Goal: Task Accomplishment & Management: Manage account settings

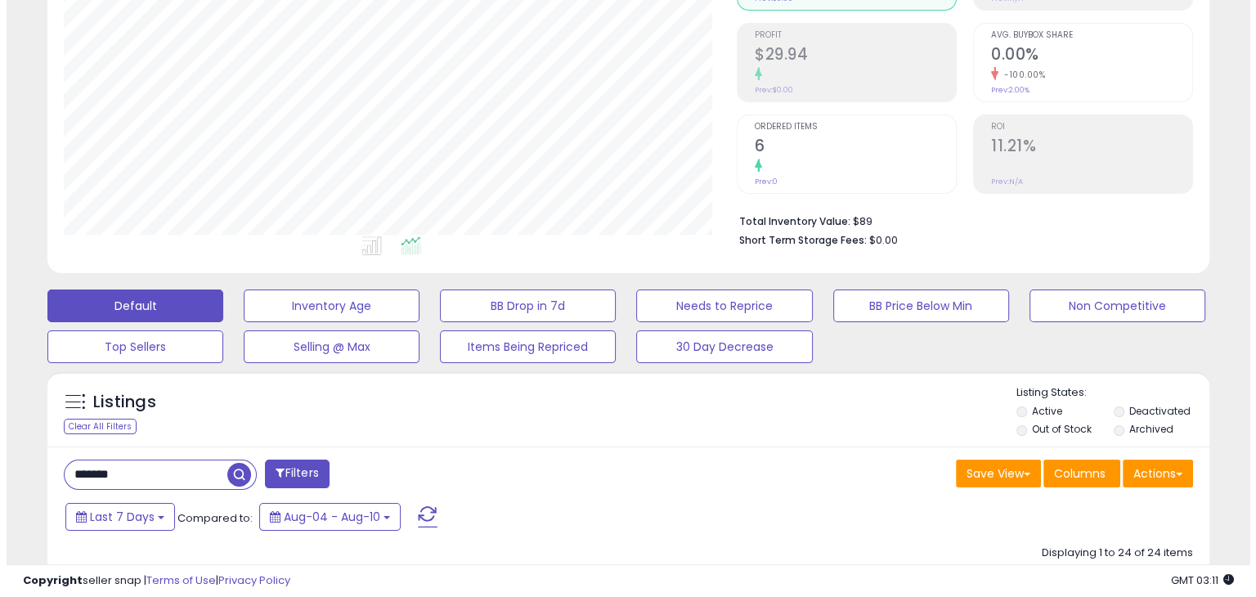
scroll to position [245, 0]
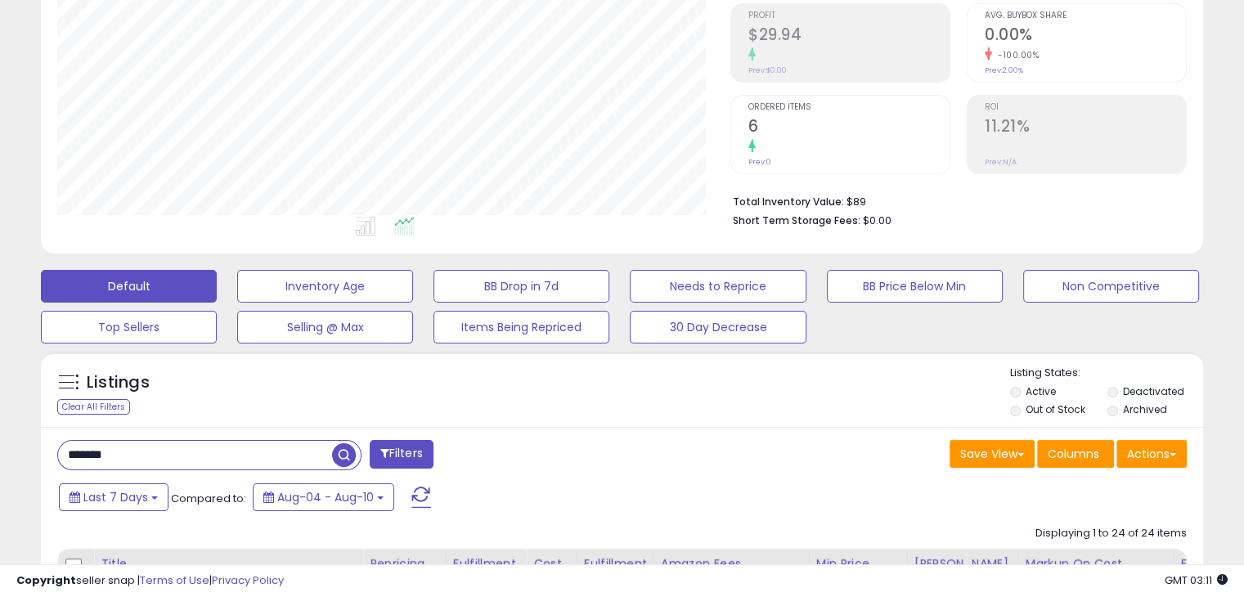
drag, startPoint x: 121, startPoint y: 452, endPoint x: 46, endPoint y: 436, distance: 77.0
type input "*****"
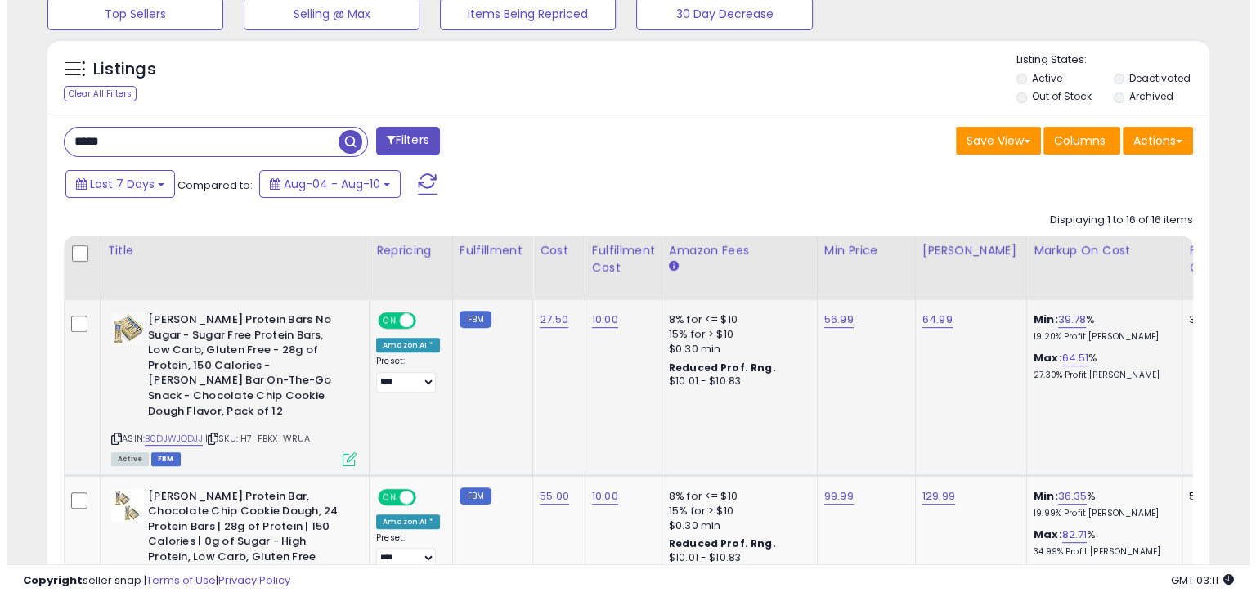
scroll to position [572, 0]
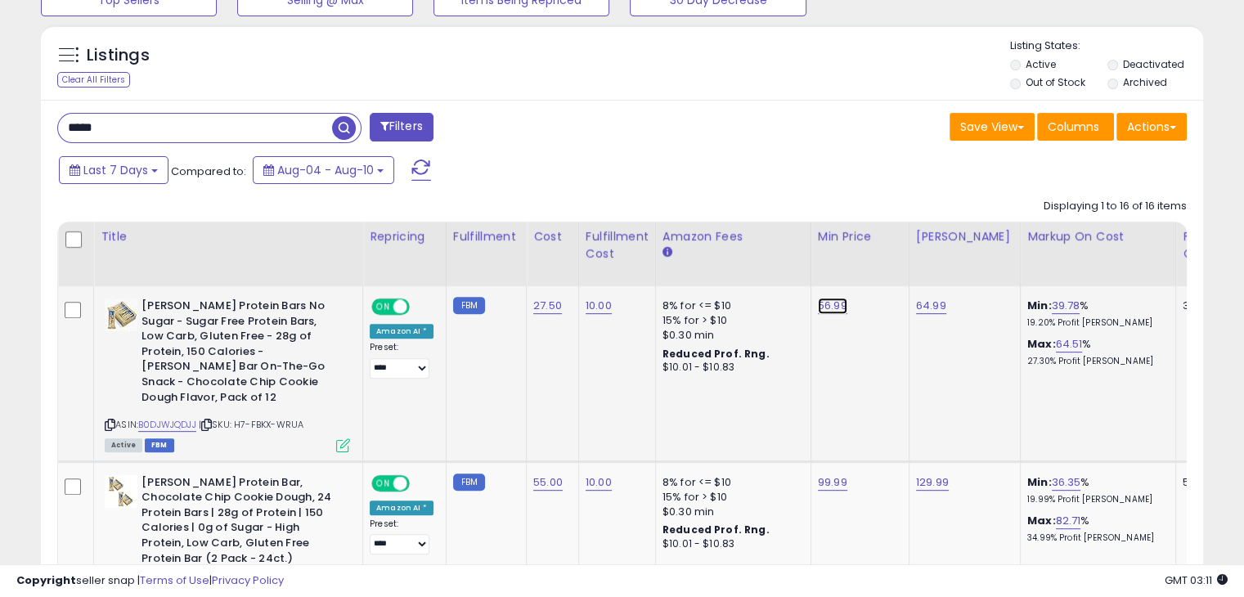
click at [827, 302] on link "56.99" at bounding box center [832, 306] width 29 height 16
click at [742, 403] on td "8% for <= $10 15% for > $10 $0.30 min Reduced Prof. Rng. $10.01 - $10.83" at bounding box center [732, 373] width 155 height 175
click at [349, 438] on icon at bounding box center [343, 445] width 14 height 14
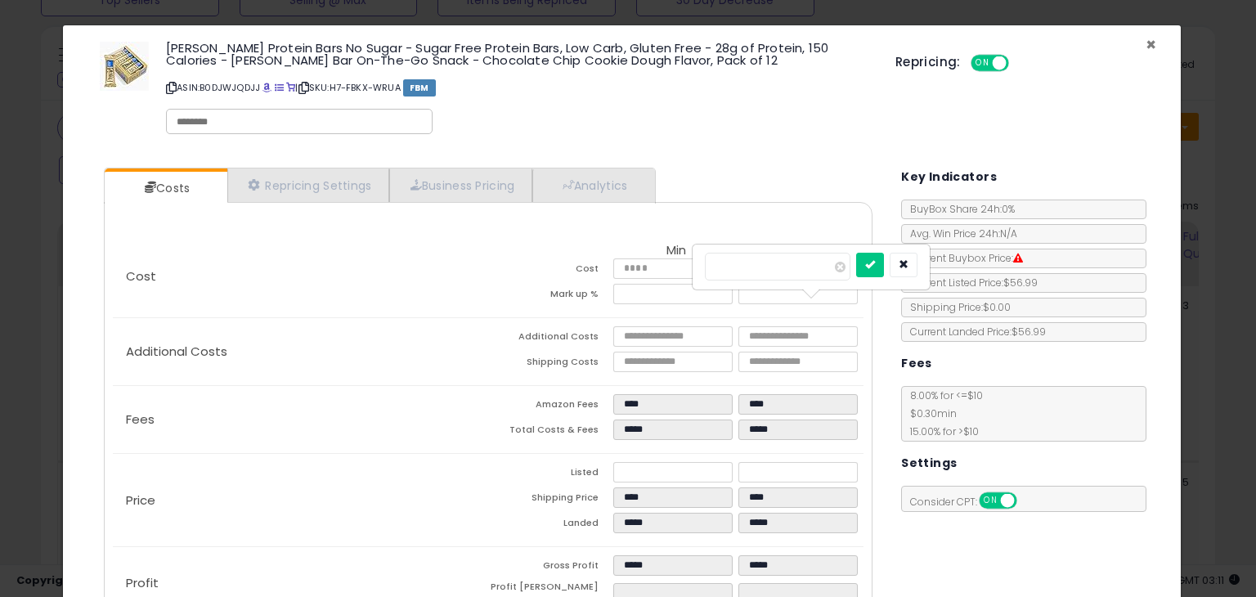
click at [1145, 42] on span "×" at bounding box center [1150, 45] width 11 height 24
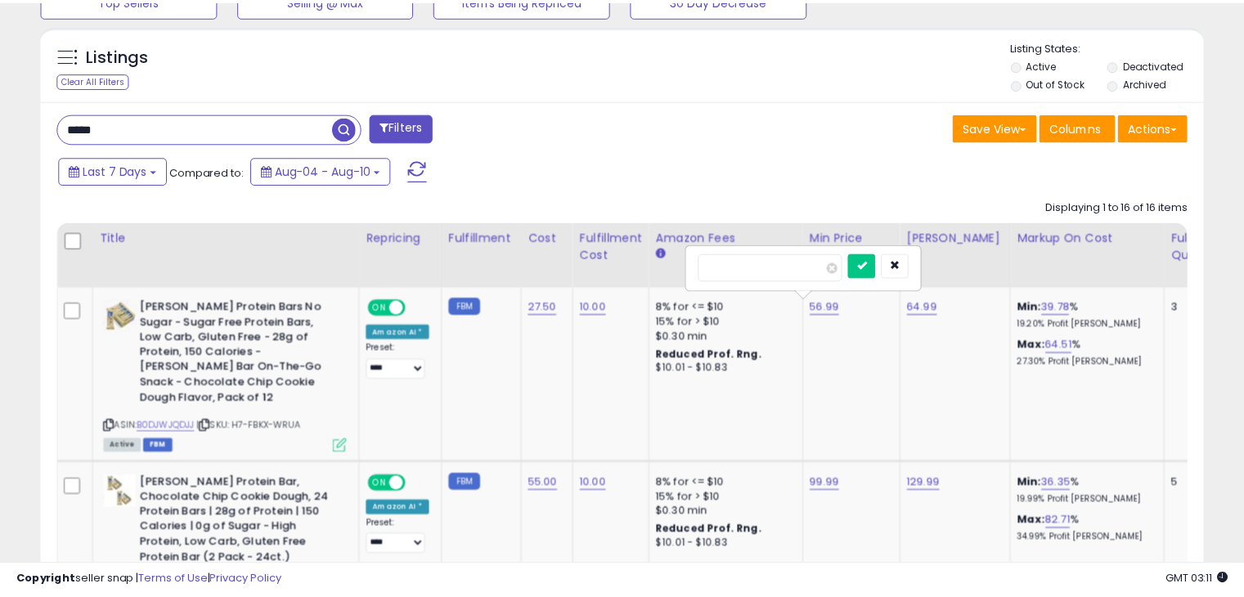
scroll to position [817227, 816889]
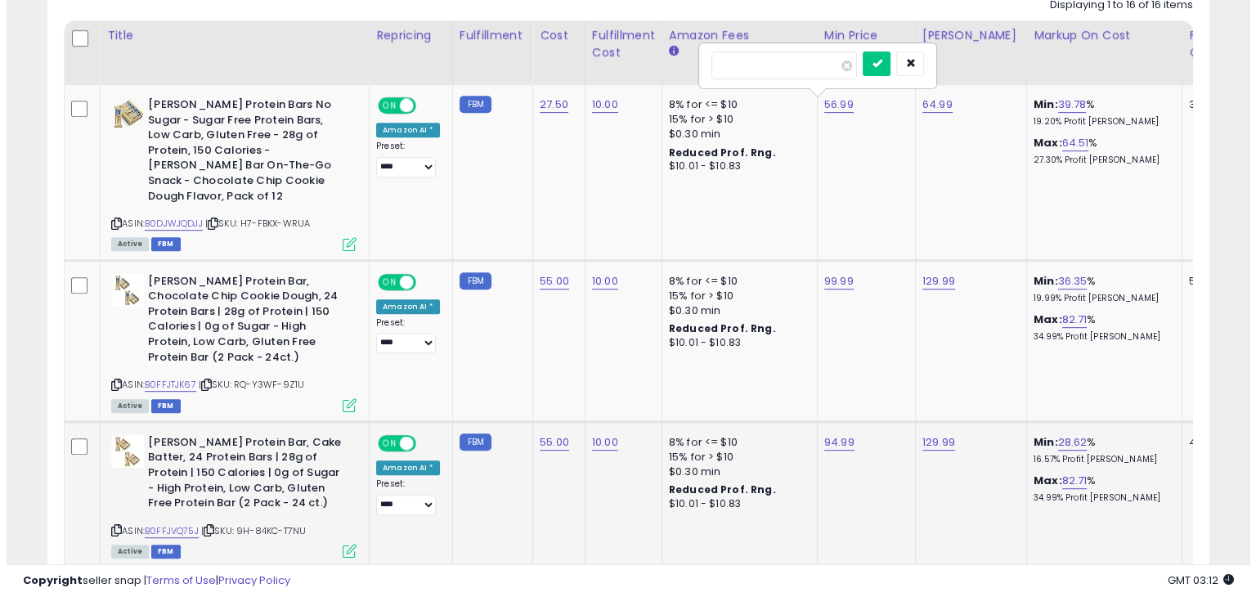
scroll to position [738, 0]
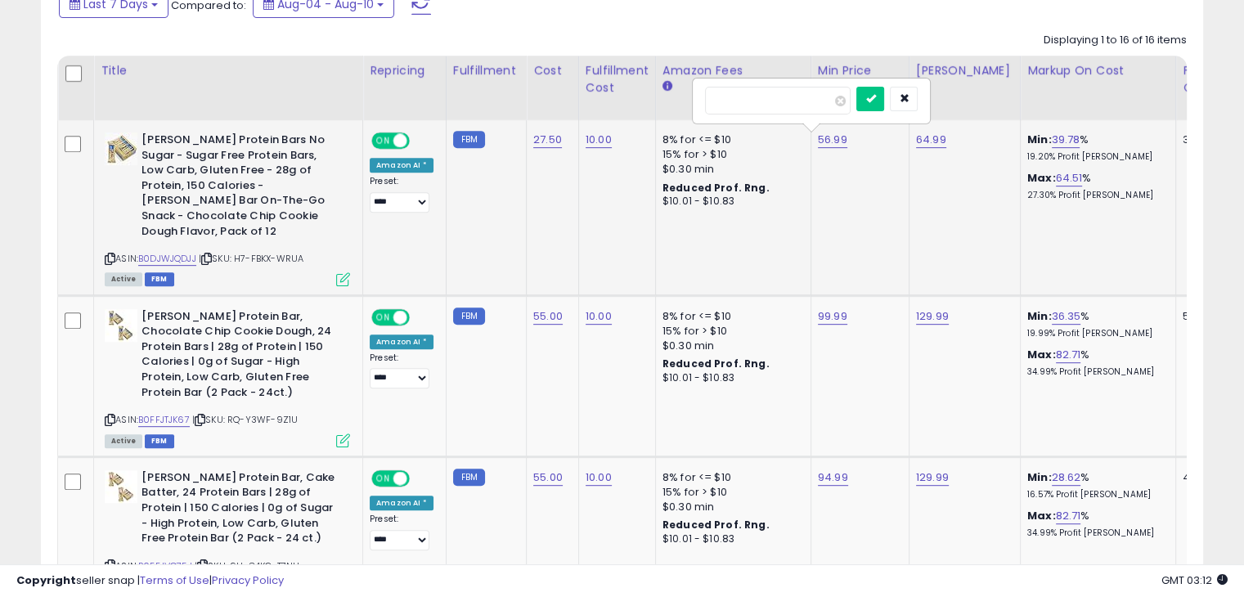
click at [343, 254] on div "ASIN: B0DJWJQDJJ | SKU: H7-FBKX-WRUA Active FBM" at bounding box center [227, 208] width 245 height 152
click at [334, 272] on div "Active FBM" at bounding box center [227, 277] width 245 height 11
click at [342, 272] on icon at bounding box center [343, 279] width 14 height 14
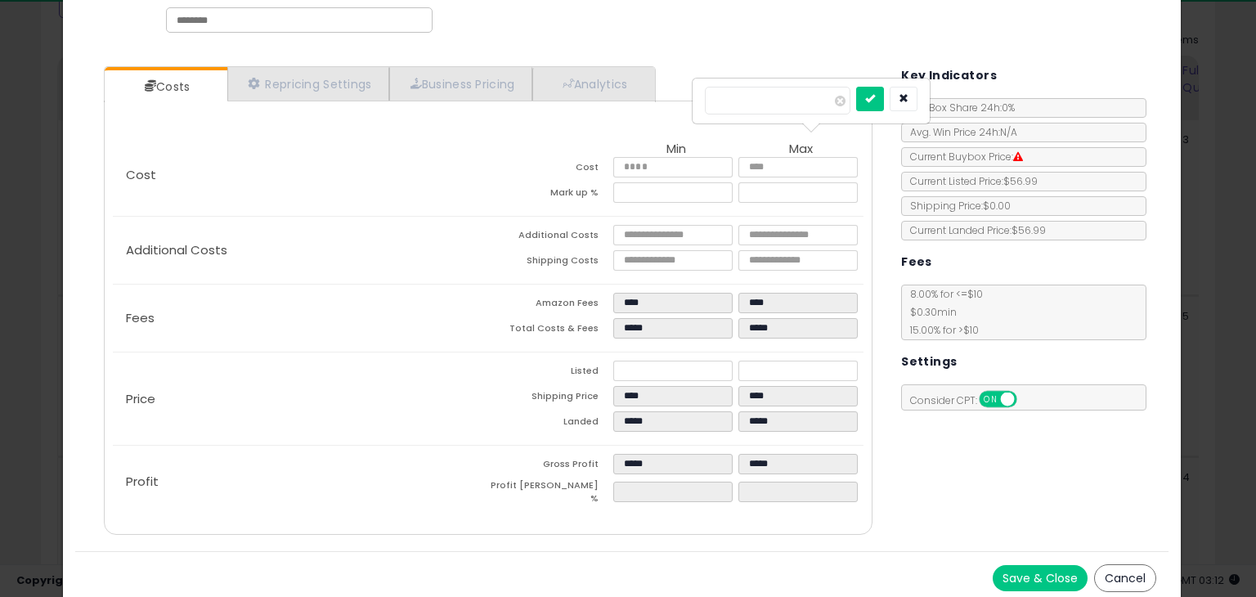
scroll to position [101, 0]
